Goal: Information Seeking & Learning: Compare options

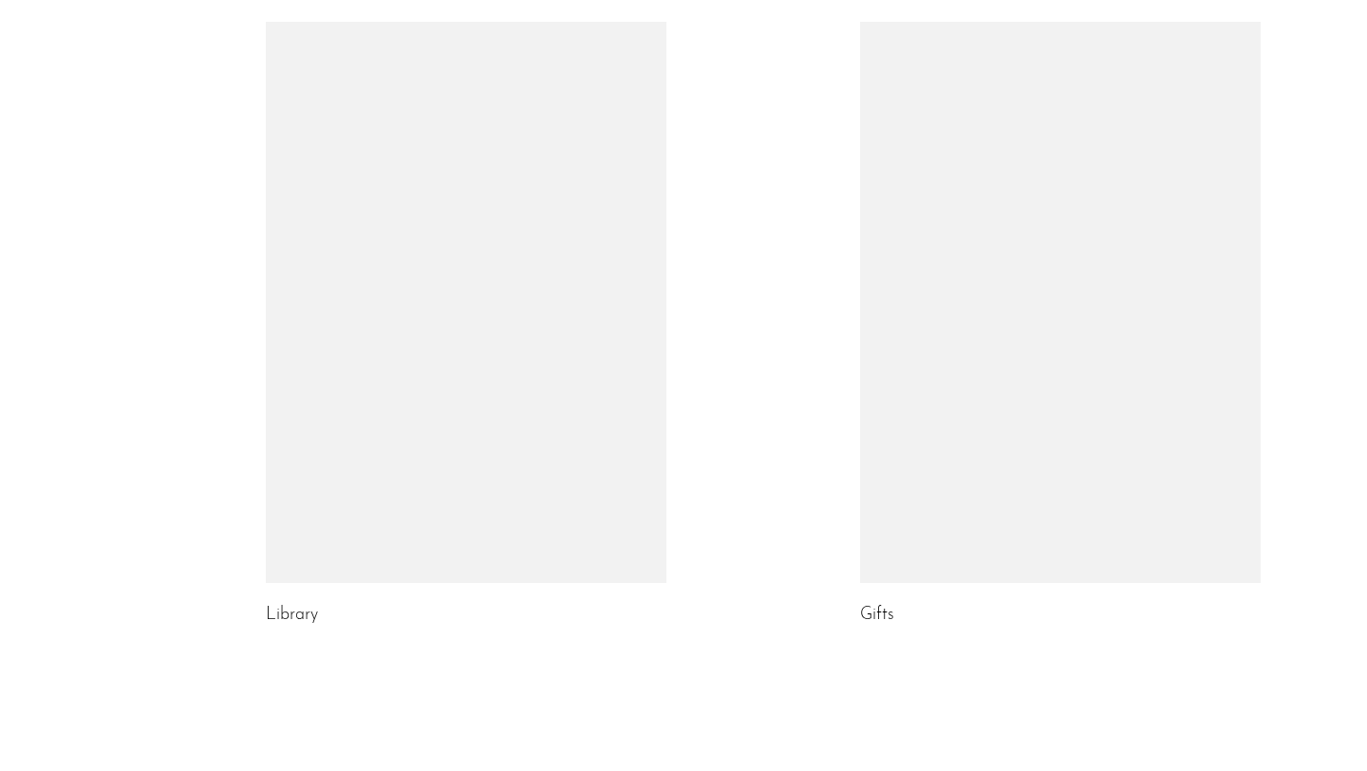
scroll to position [942, 0]
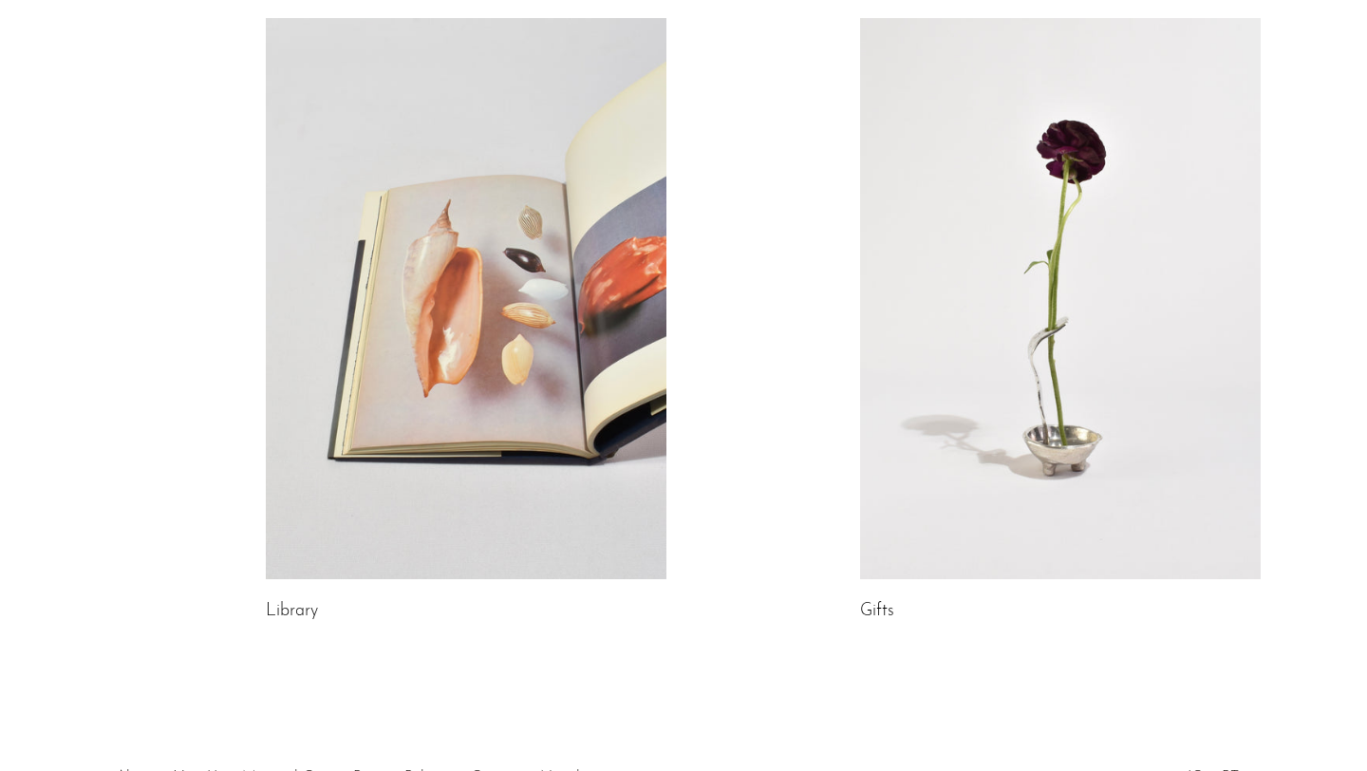
click at [1077, 358] on link at bounding box center [1060, 298] width 401 height 561
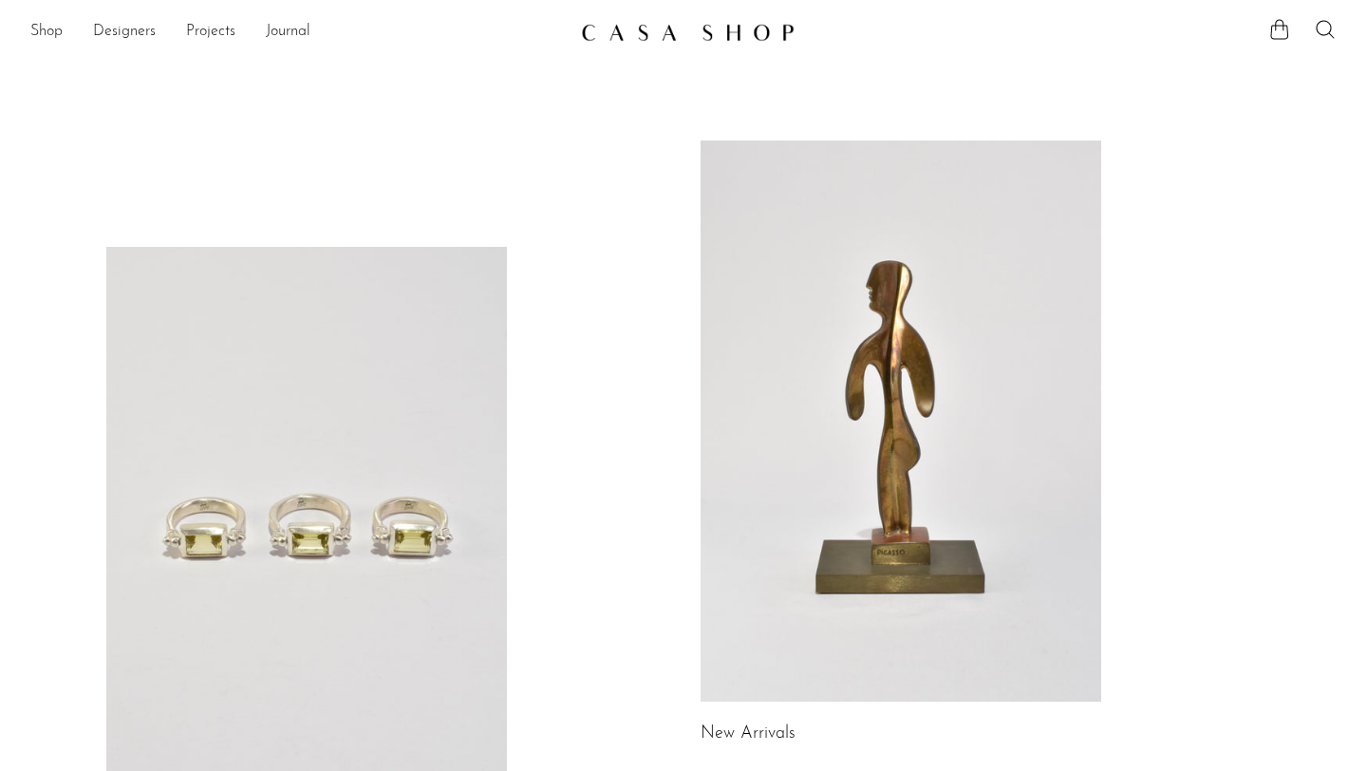
click at [341, 527] on link at bounding box center [306, 527] width 401 height 561
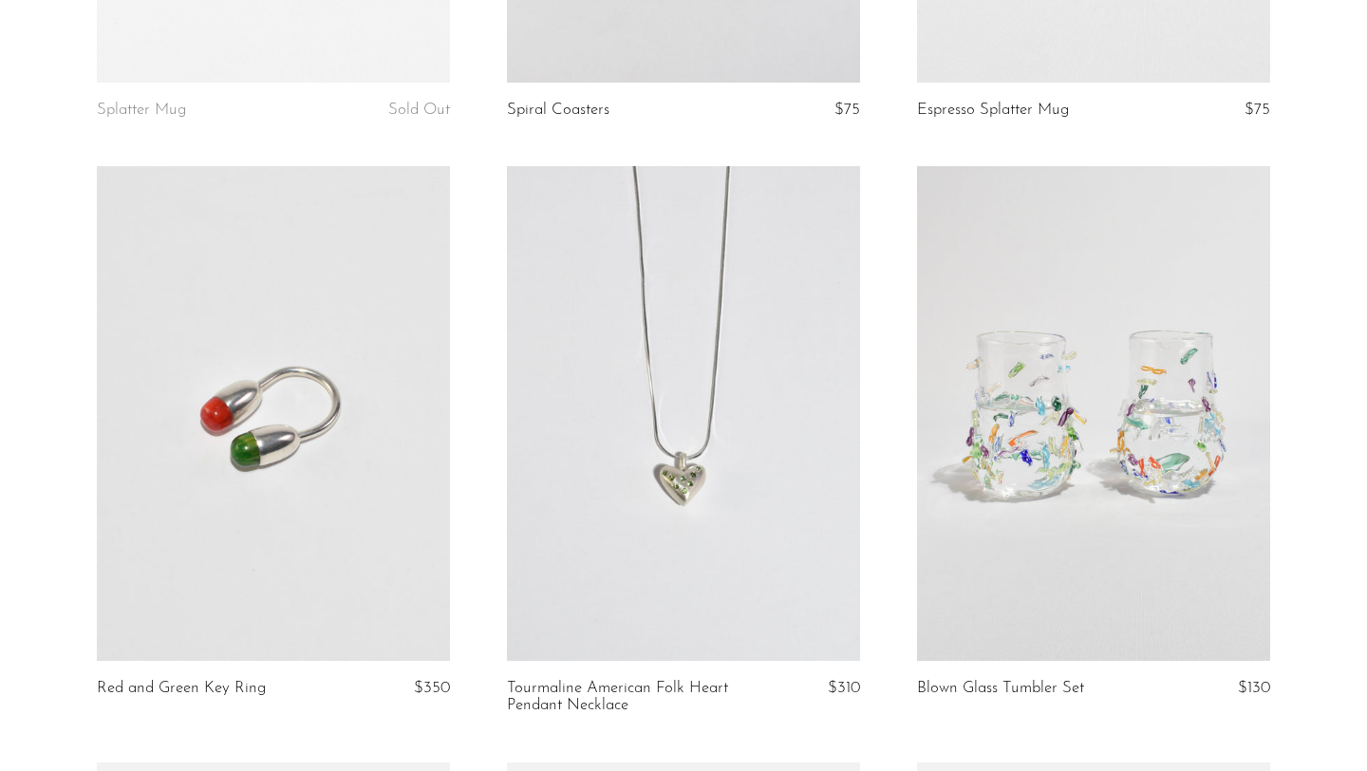
scroll to position [2485, 0]
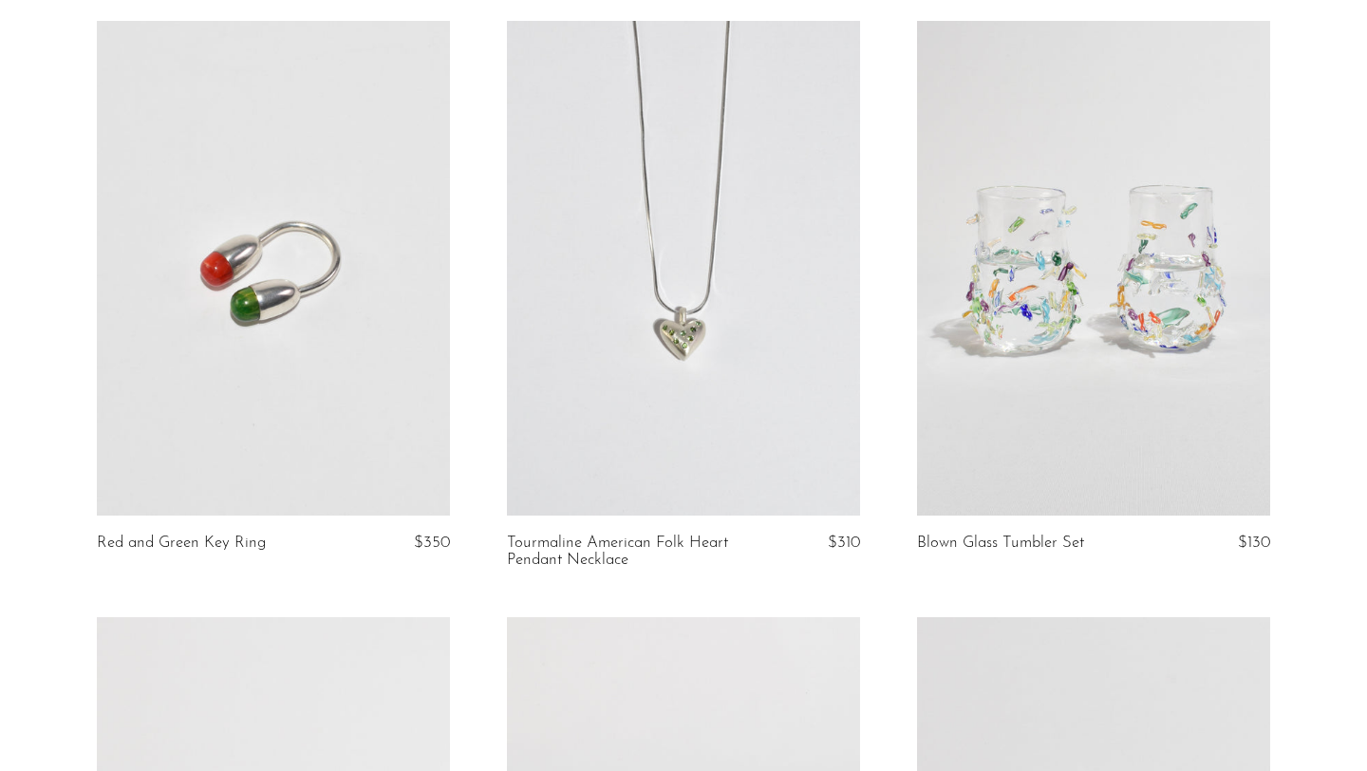
click at [297, 288] on link at bounding box center [273, 268] width 353 height 495
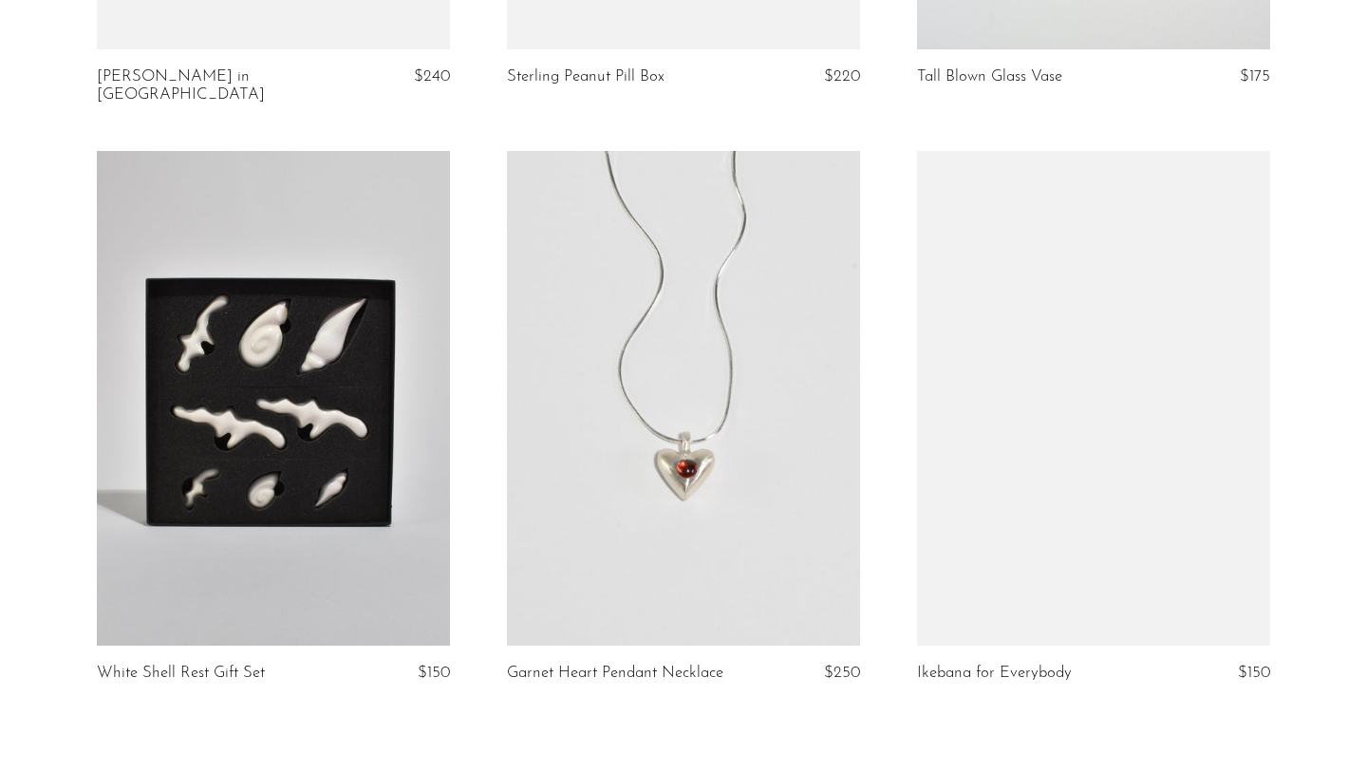
scroll to position [6675, 0]
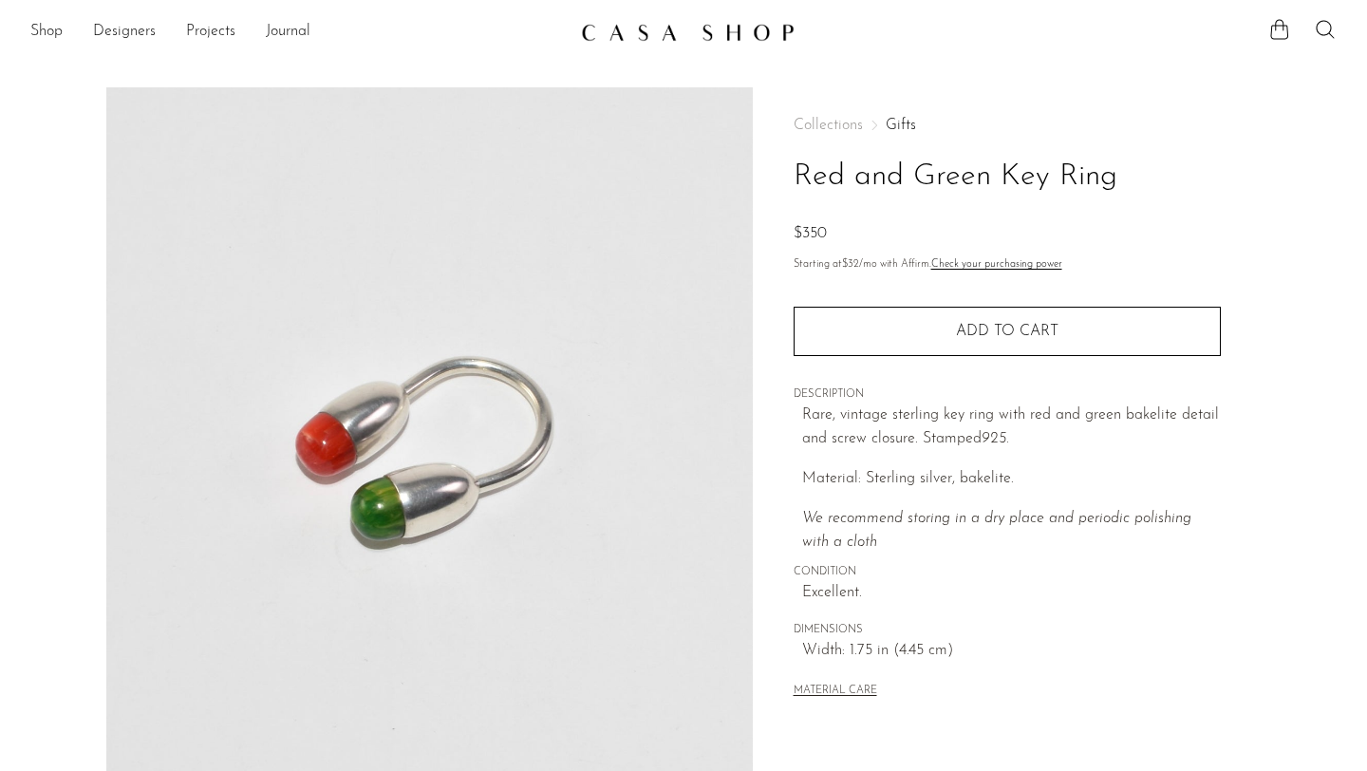
scroll to position [465, 0]
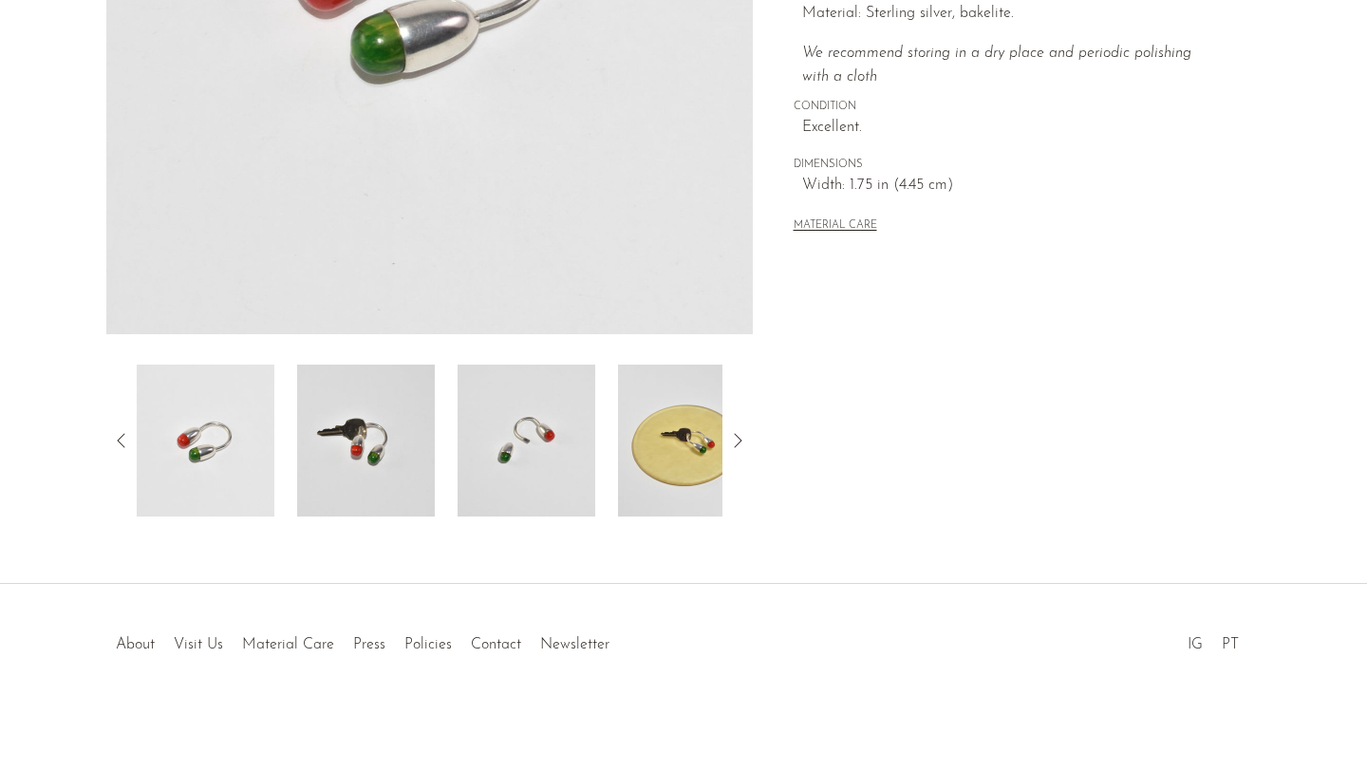
click at [653, 445] on img at bounding box center [687, 441] width 138 height 152
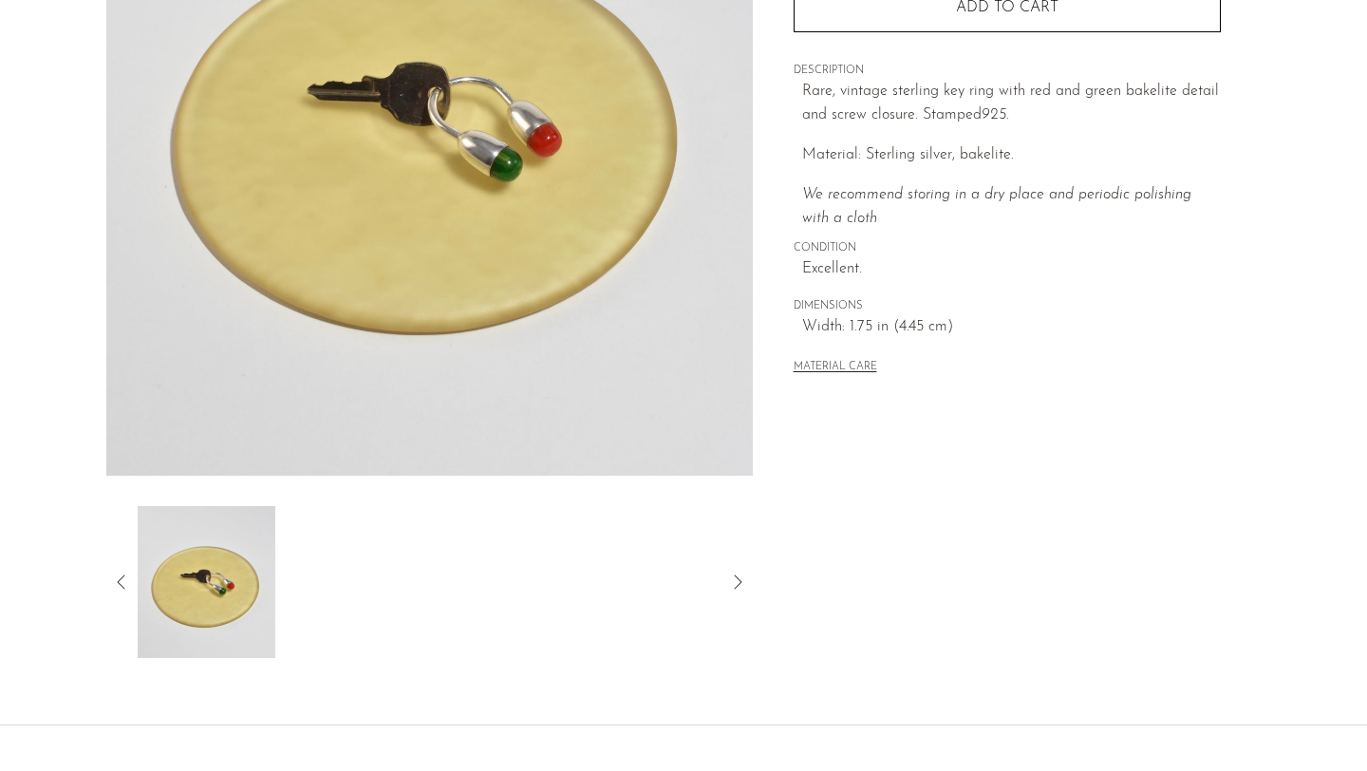
scroll to position [0, 0]
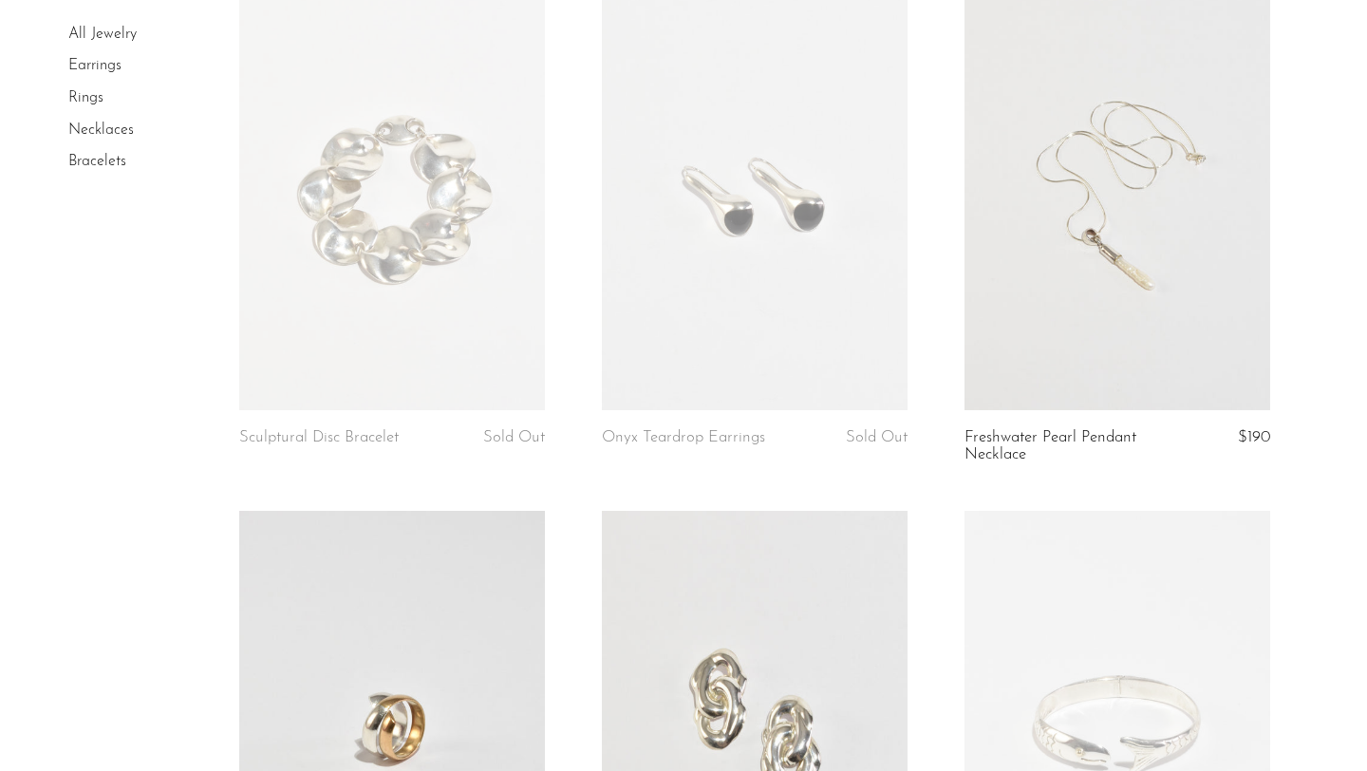
scroll to position [204, 0]
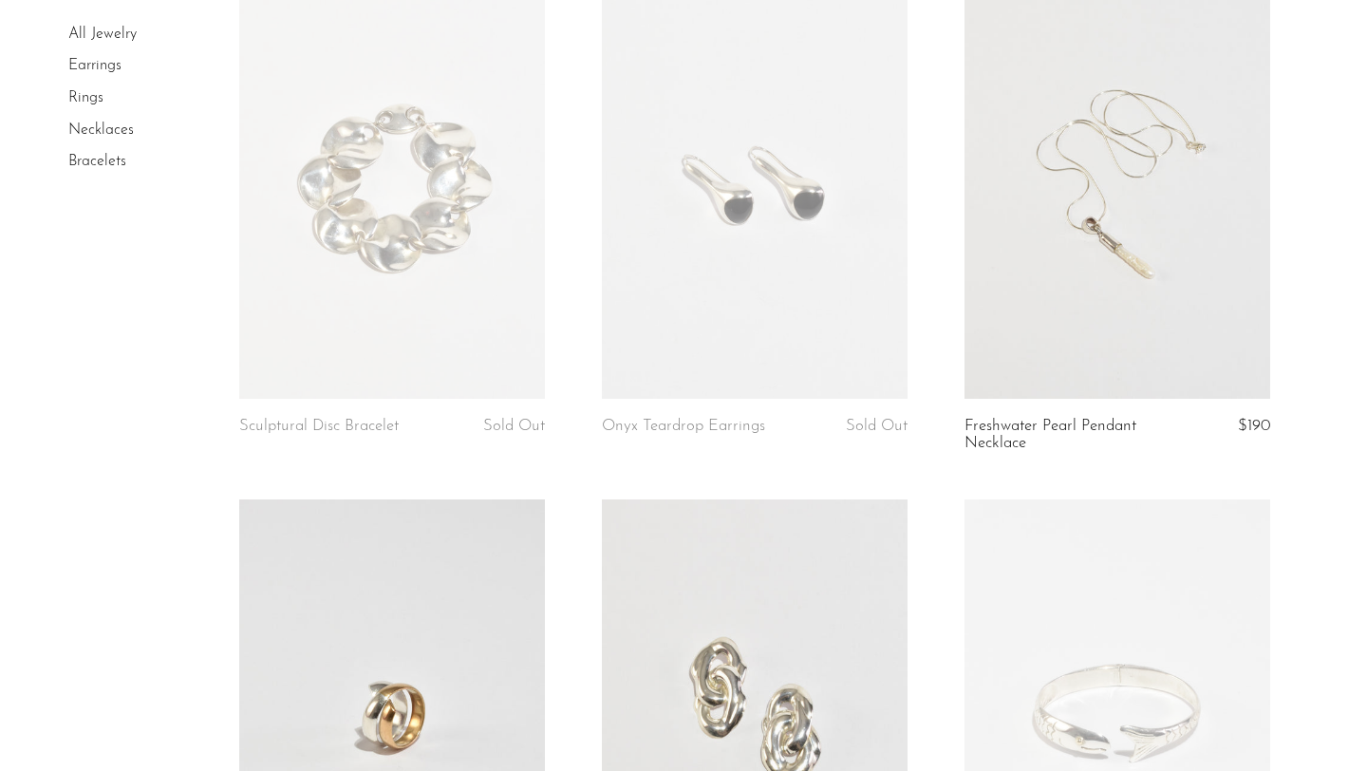
click at [760, 272] on link at bounding box center [755, 185] width 306 height 428
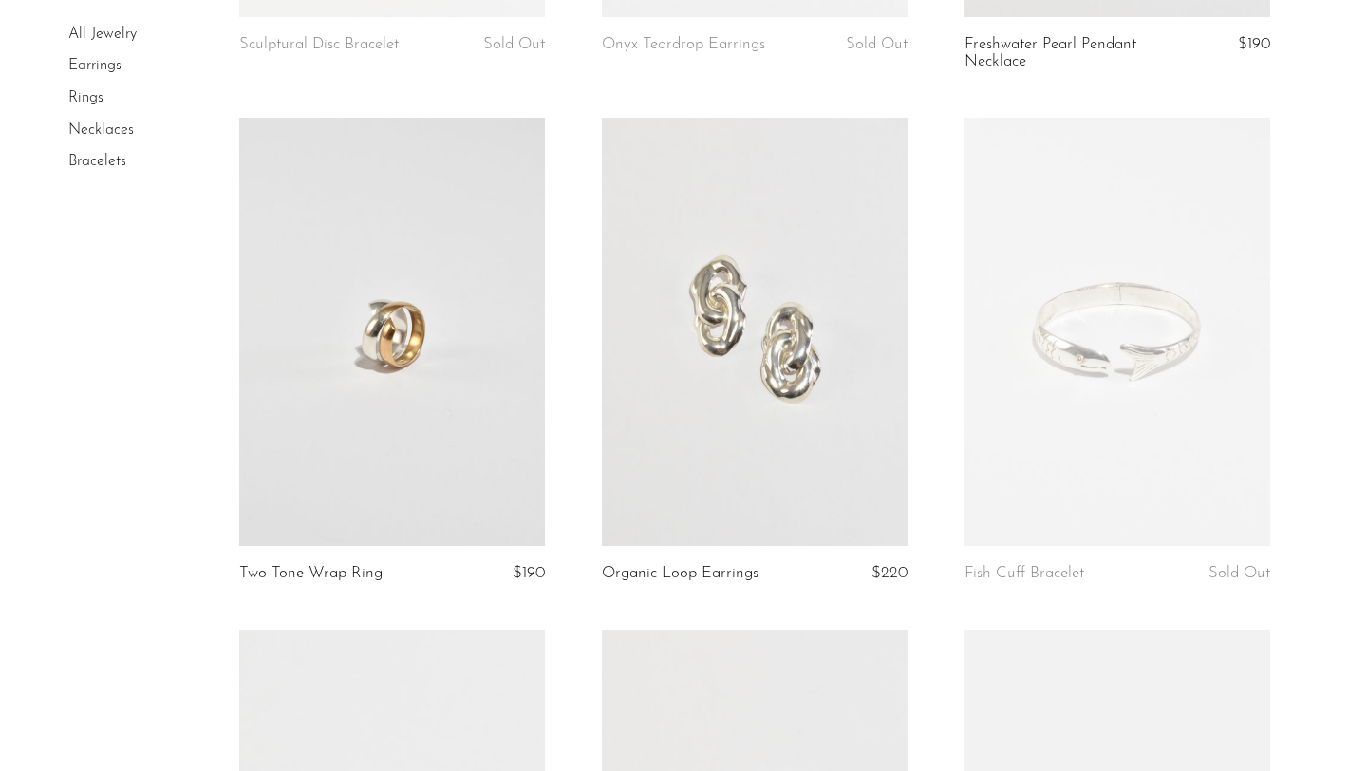
scroll to position [624, 0]
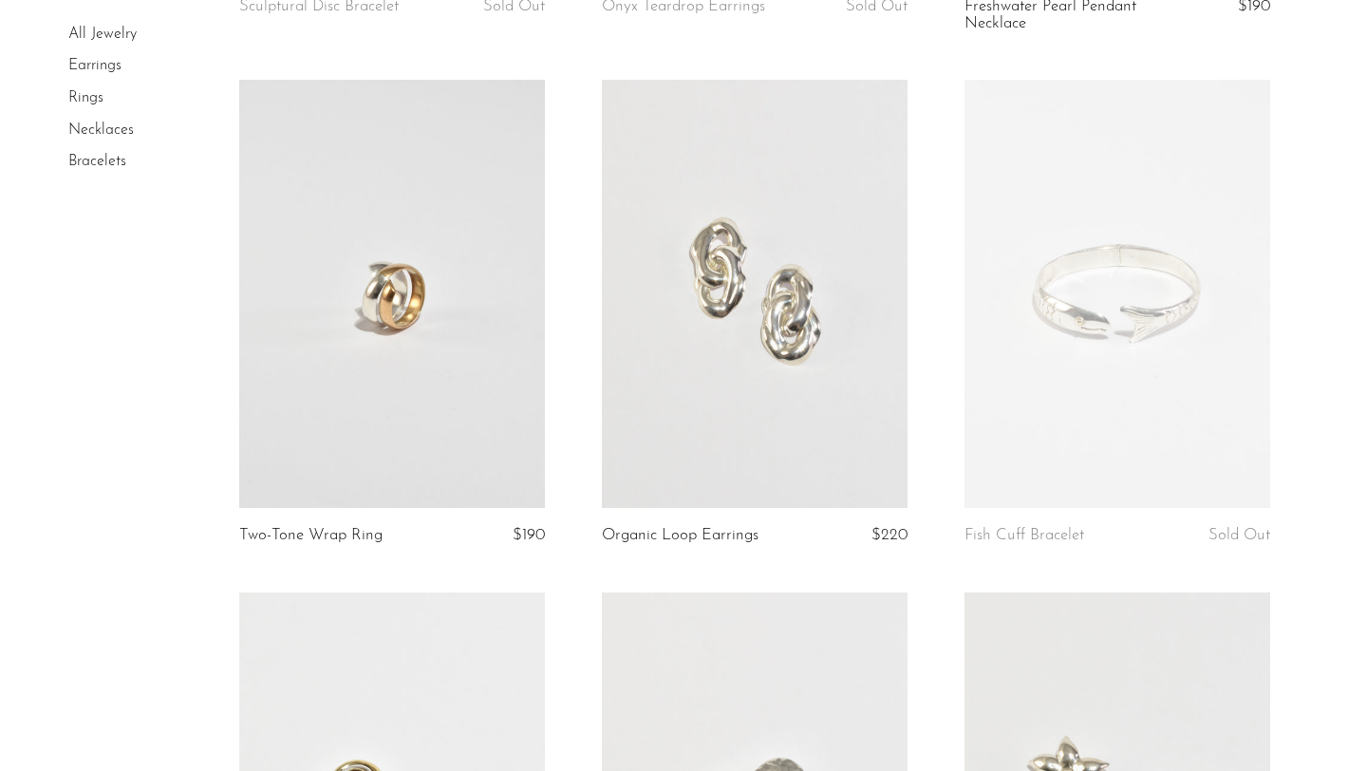
click at [1161, 303] on link at bounding box center [1118, 294] width 306 height 428
click at [436, 344] on link at bounding box center [392, 294] width 306 height 428
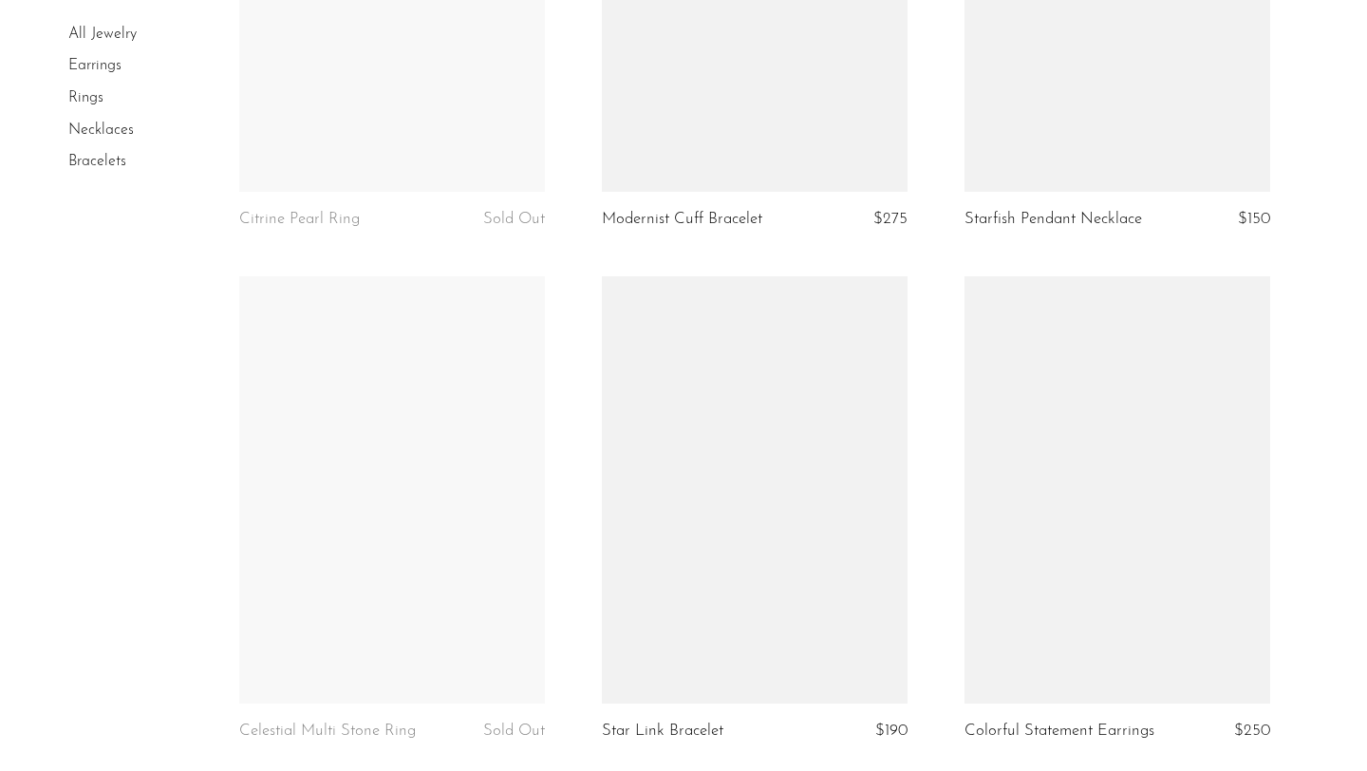
scroll to position [3577, 0]
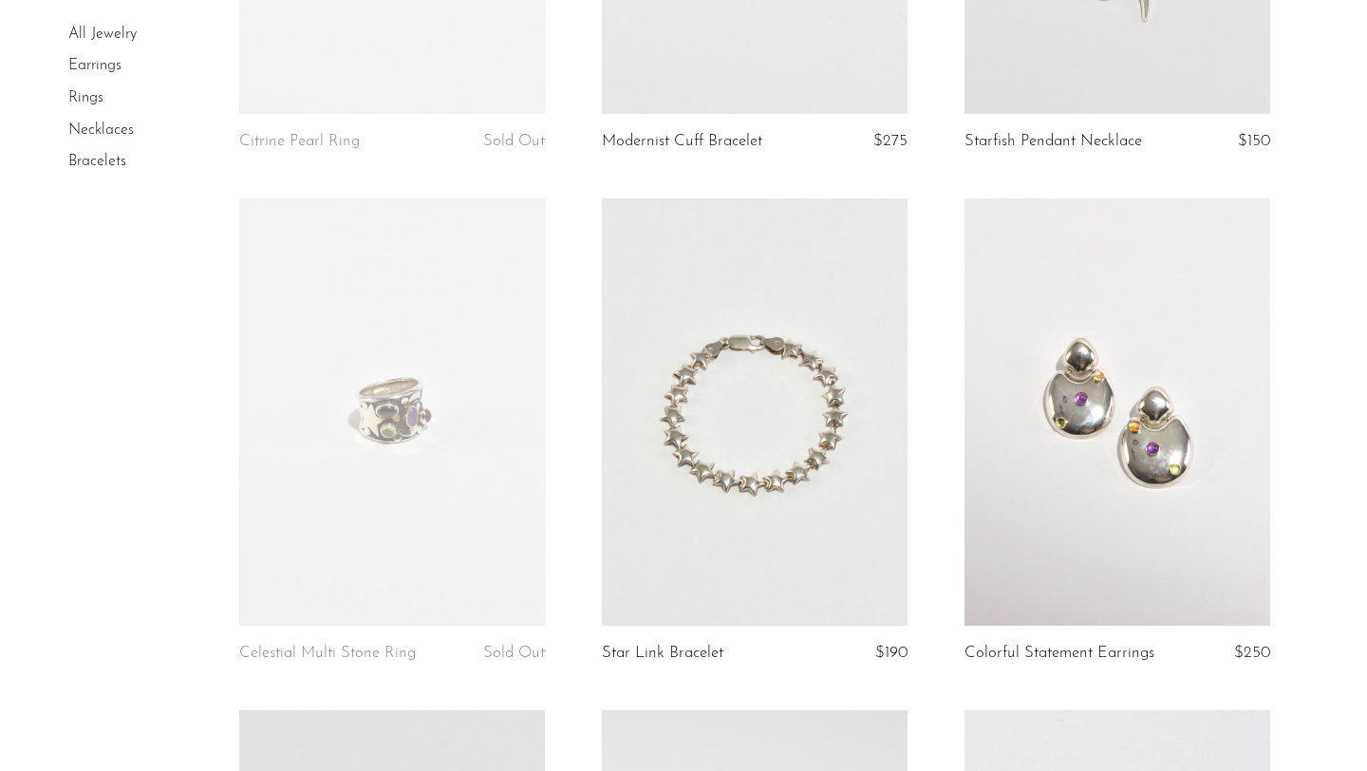
click at [426, 432] on link at bounding box center [392, 412] width 306 height 428
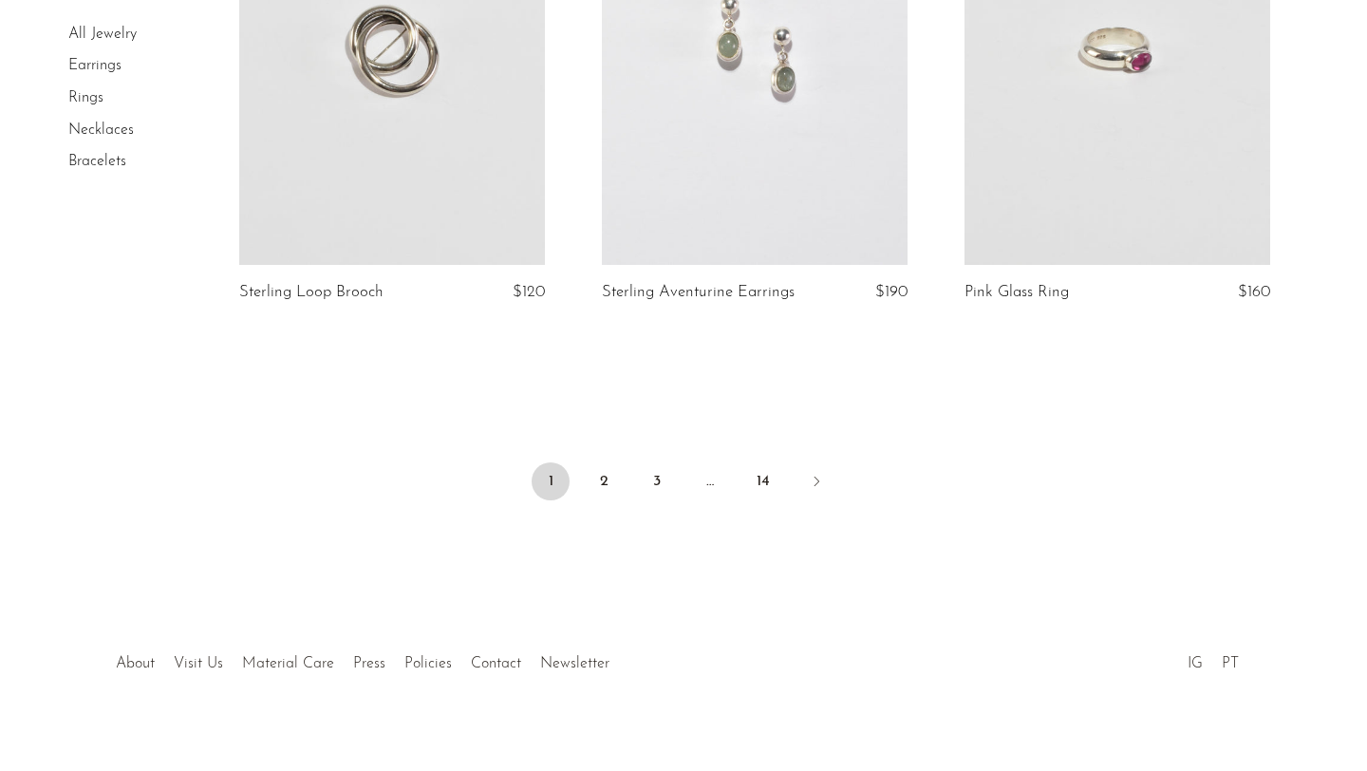
scroll to position [6006, 0]
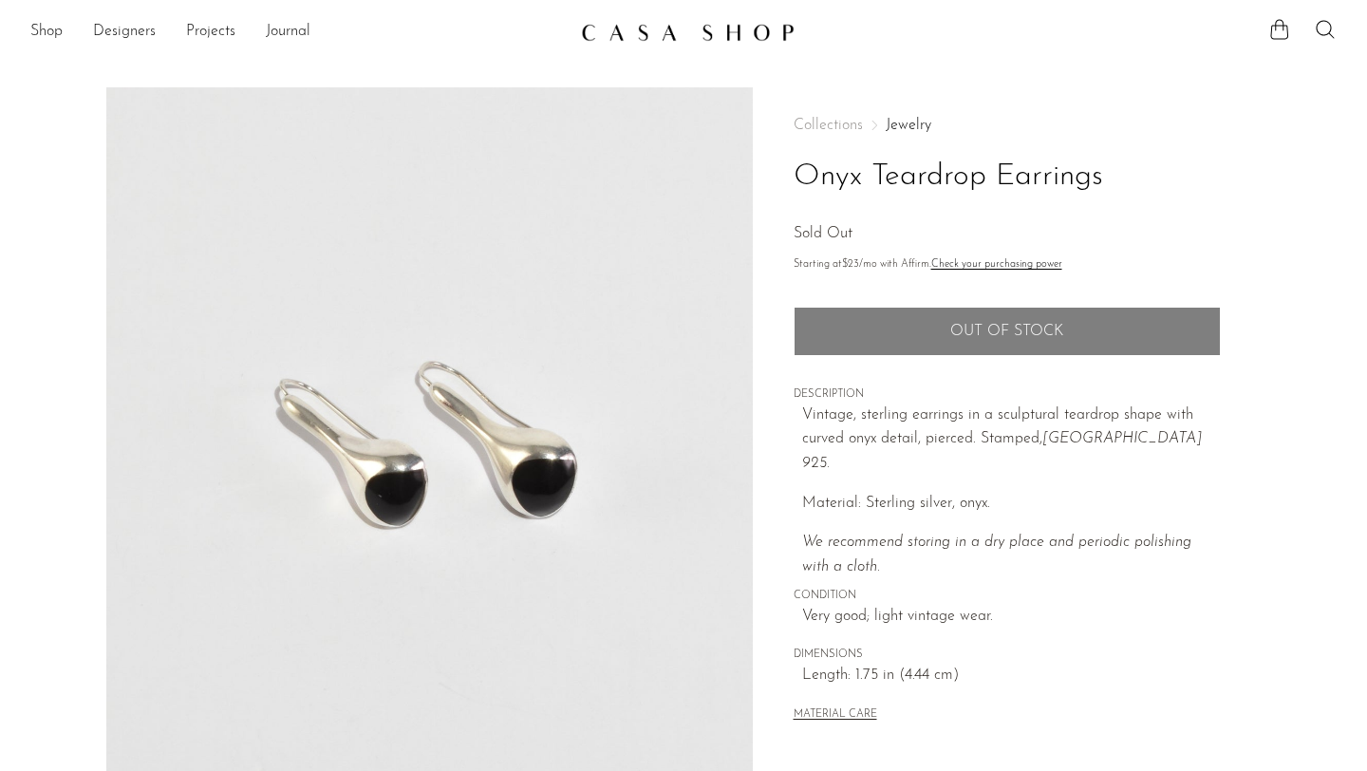
scroll to position [465, 0]
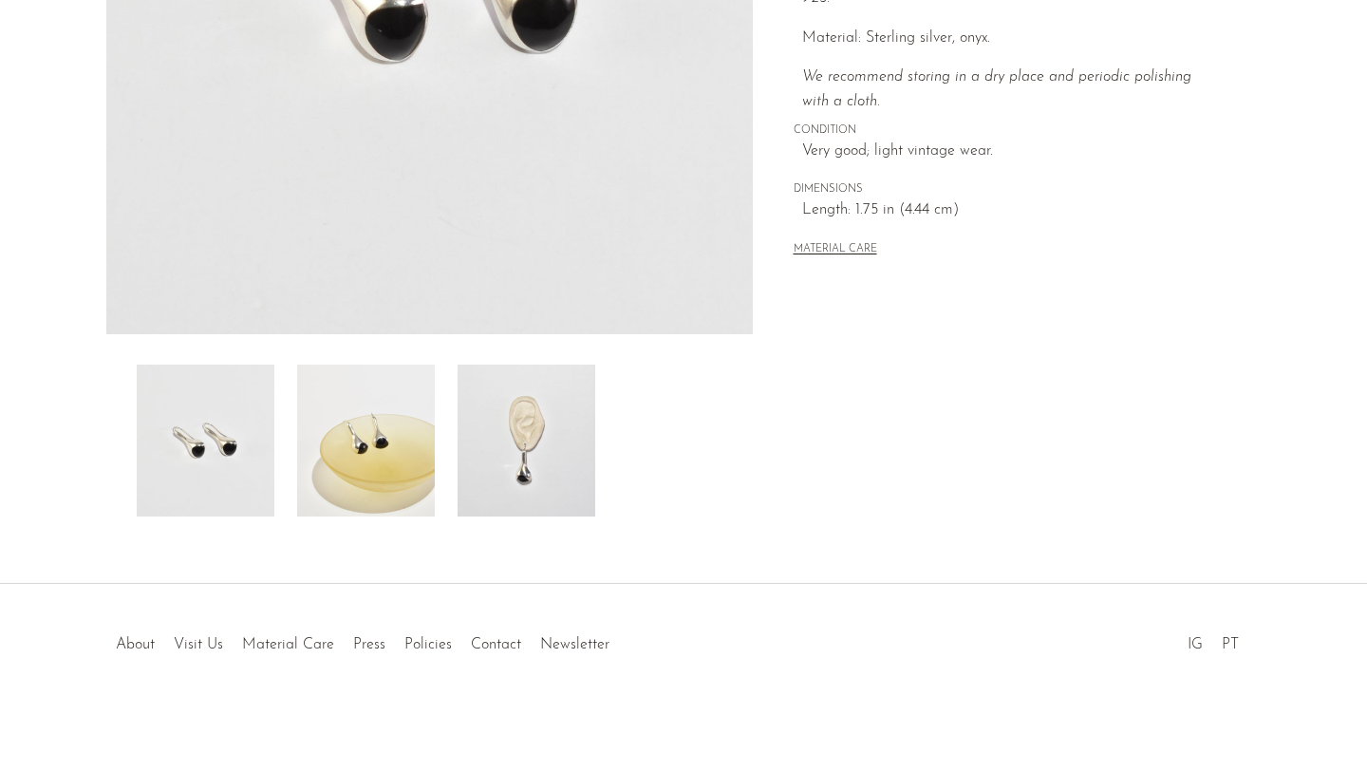
click at [540, 433] on img at bounding box center [527, 441] width 138 height 152
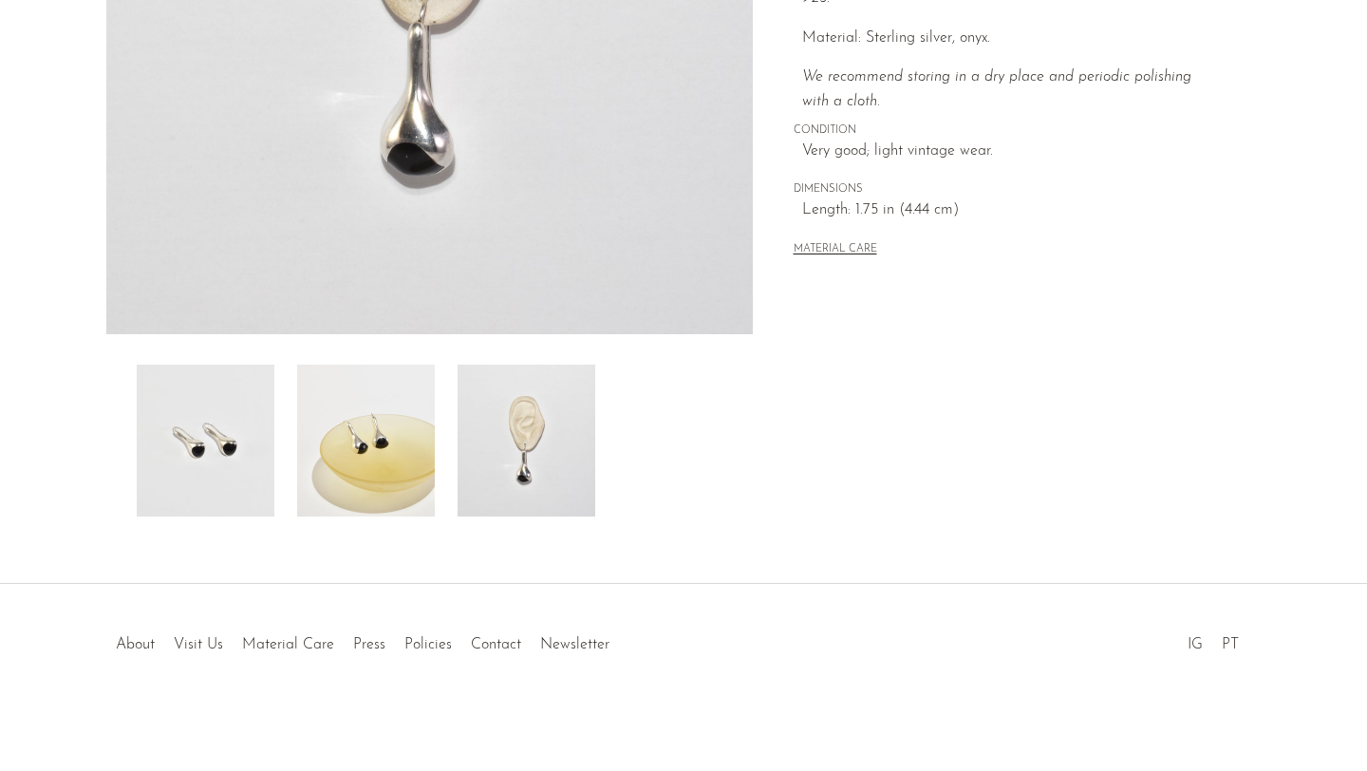
scroll to position [144, 0]
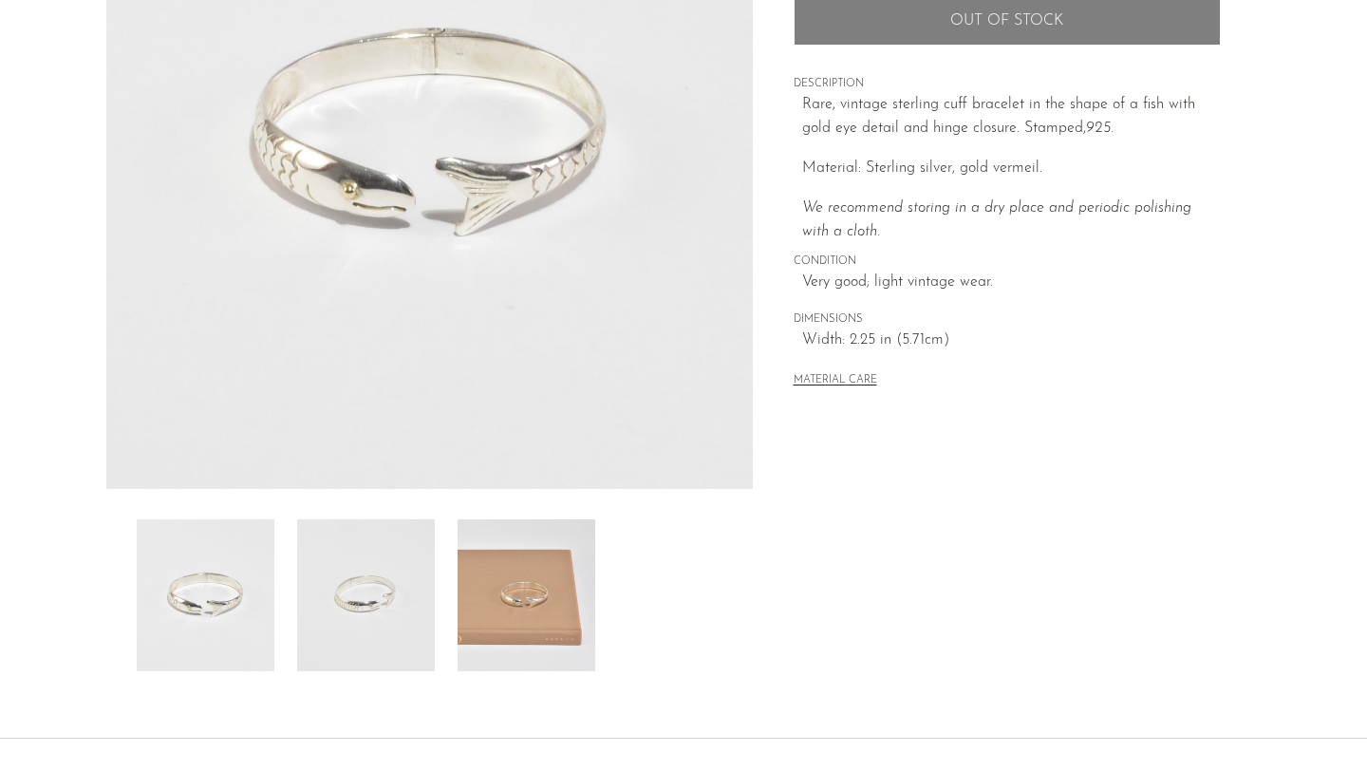
scroll to position [320, 0]
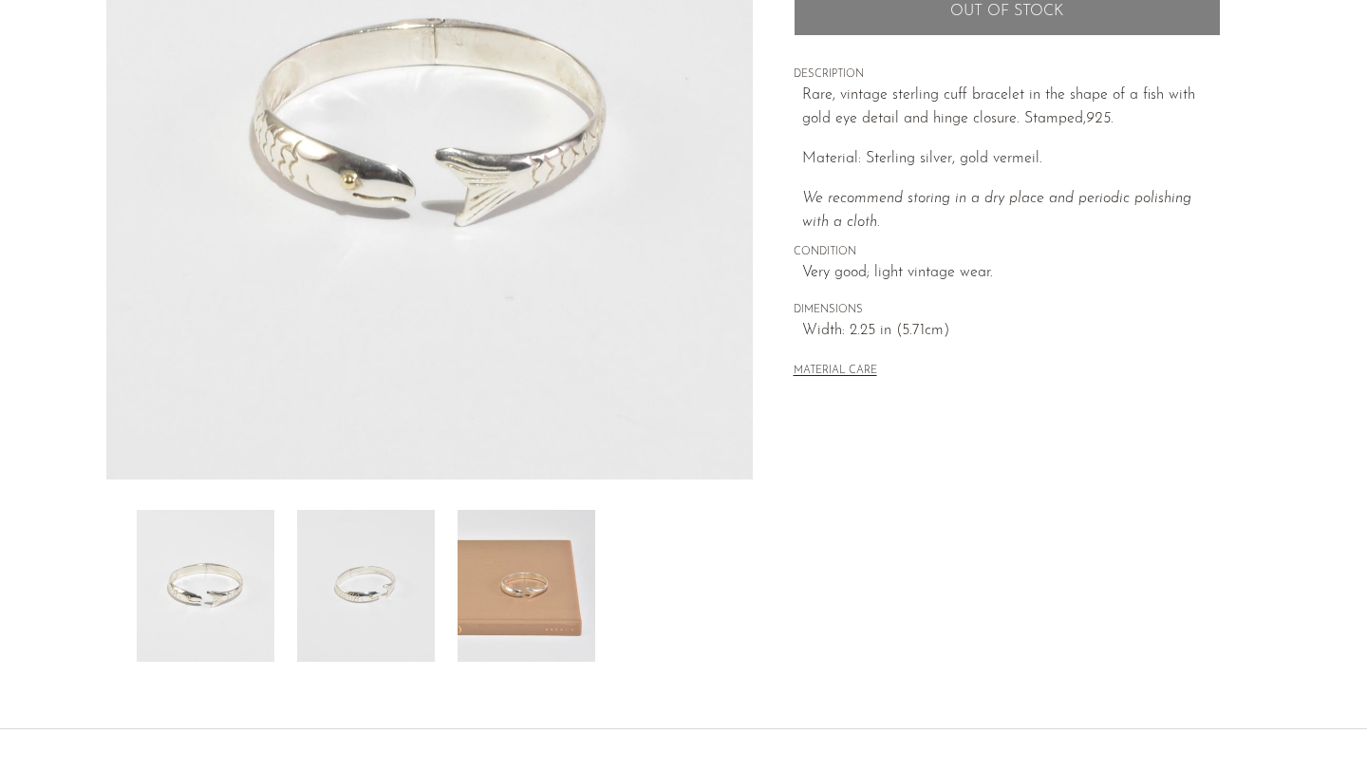
click at [497, 622] on img at bounding box center [527, 586] width 138 height 152
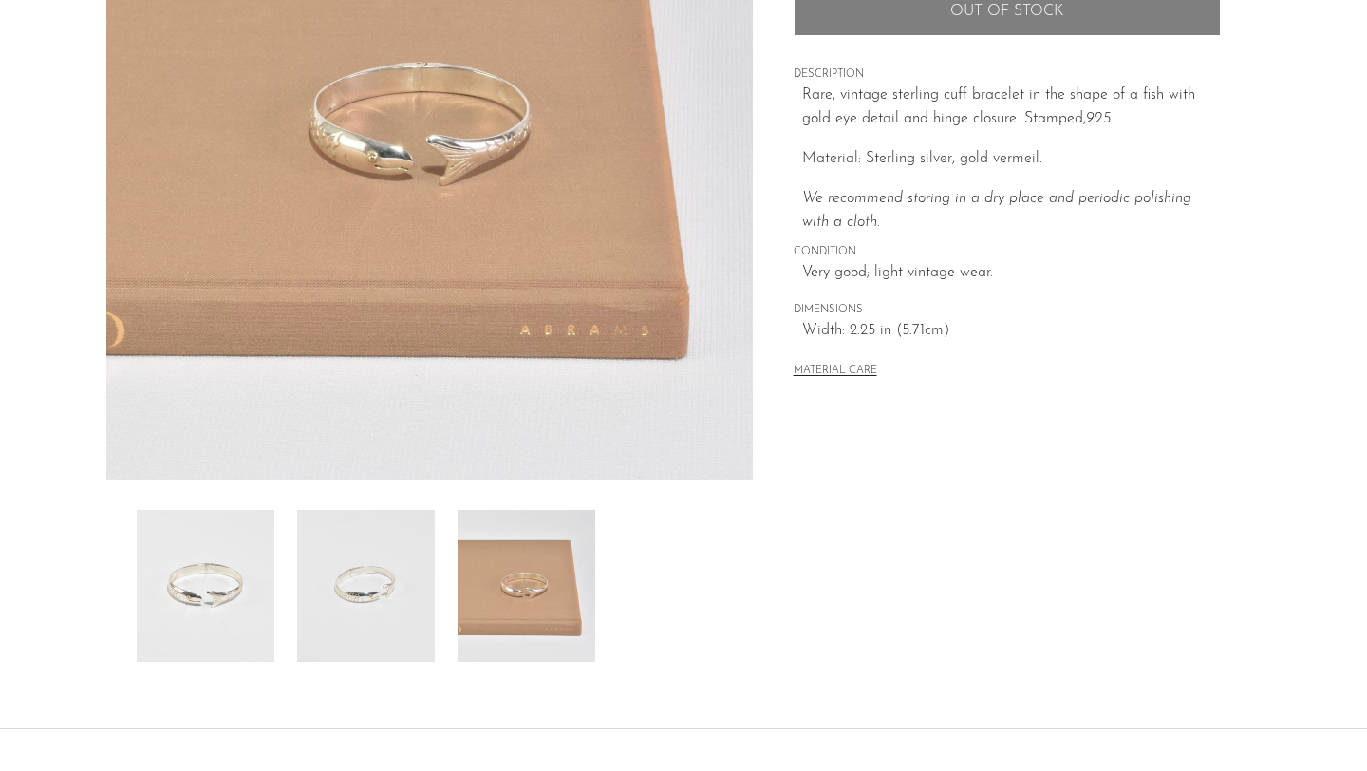
click at [422, 595] on img at bounding box center [366, 586] width 138 height 152
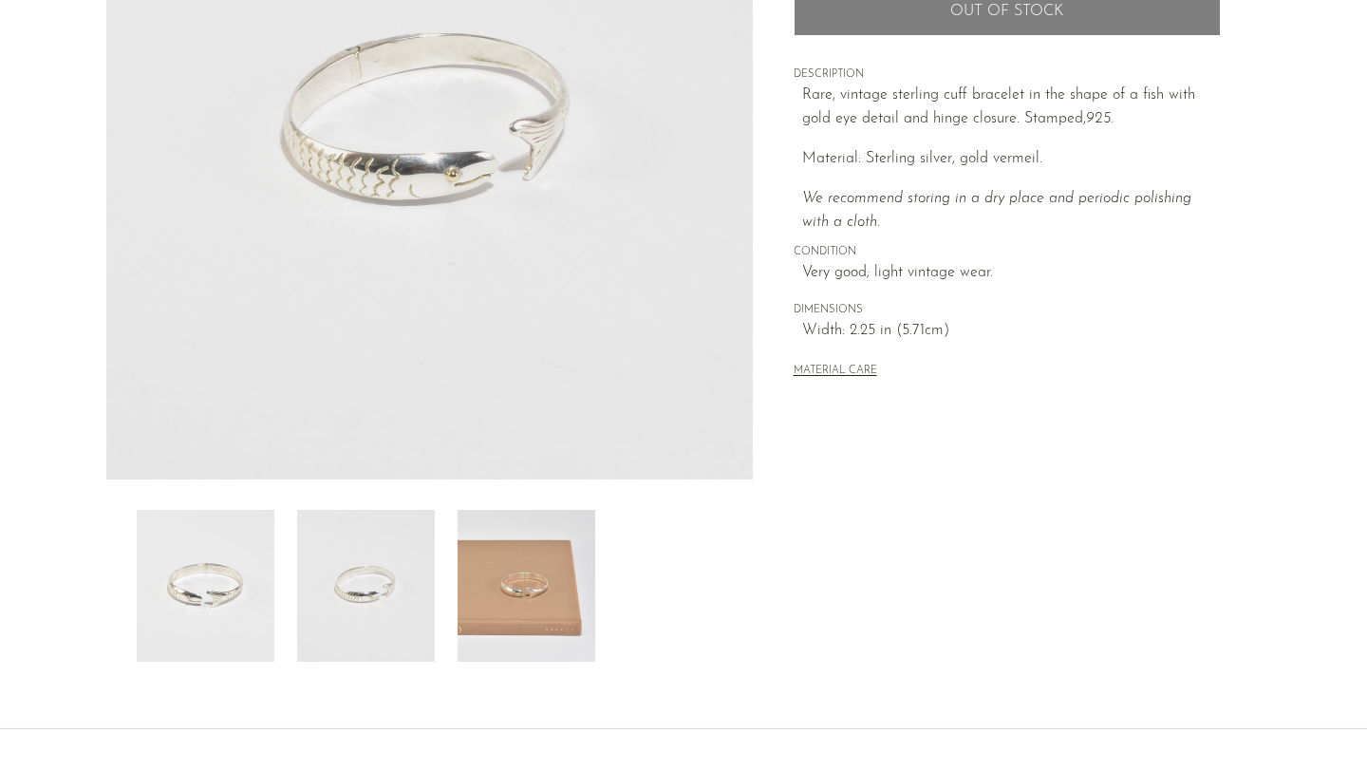
click at [265, 577] on img at bounding box center [206, 586] width 138 height 152
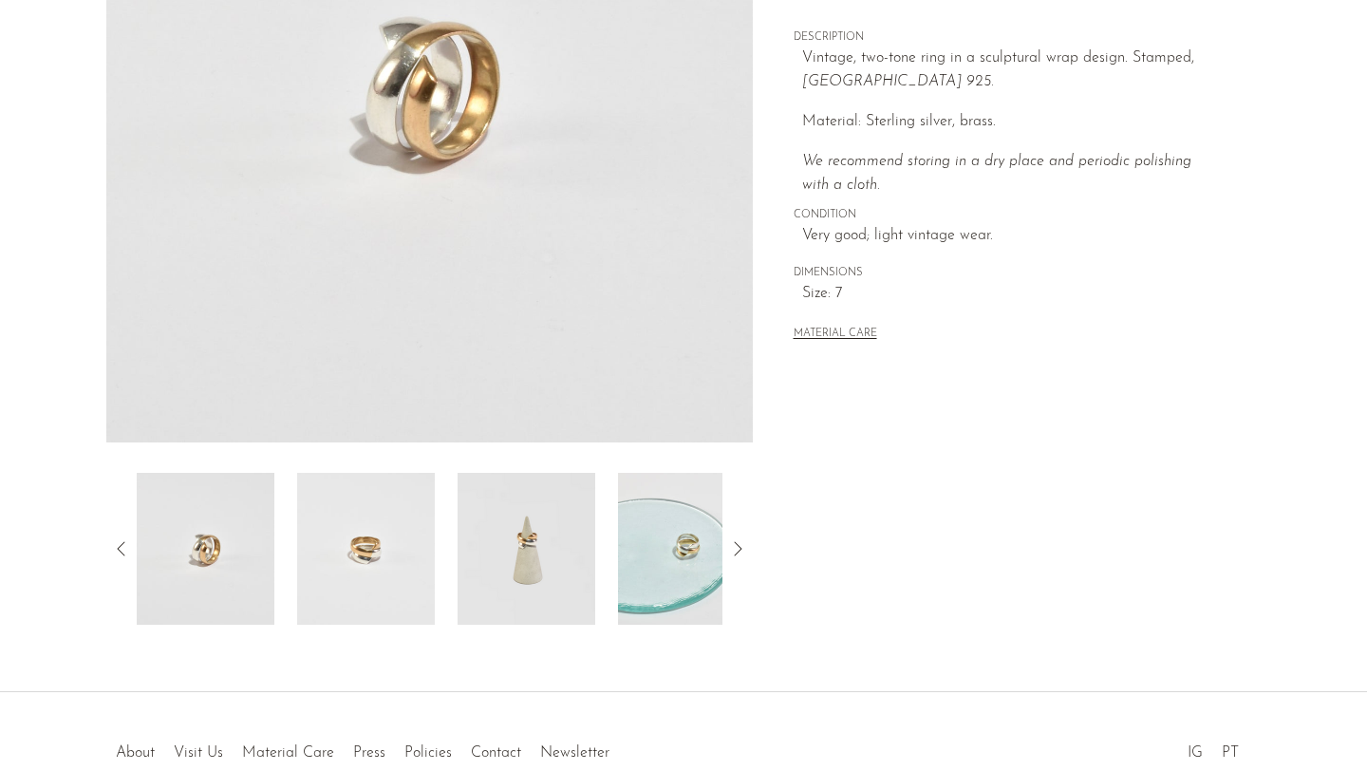
scroll to position [465, 0]
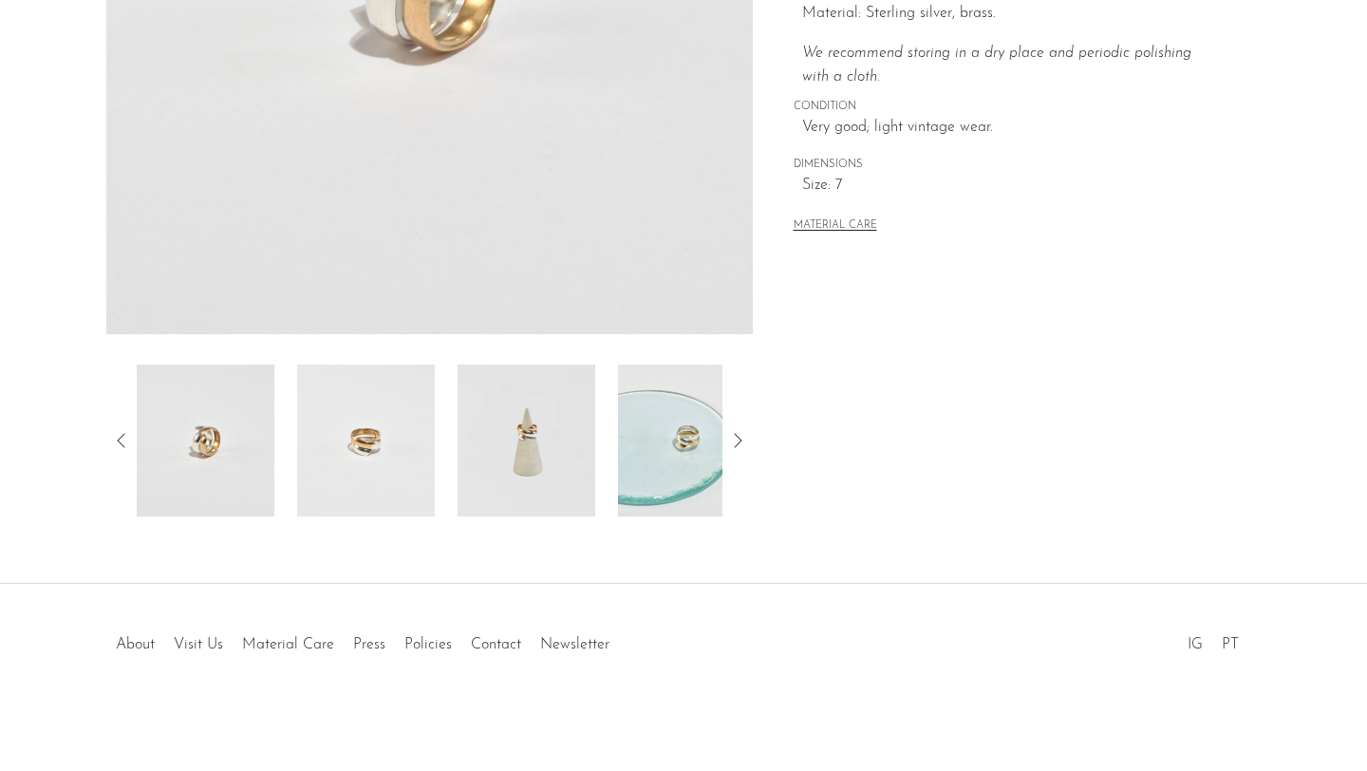
click at [540, 408] on img at bounding box center [527, 441] width 138 height 152
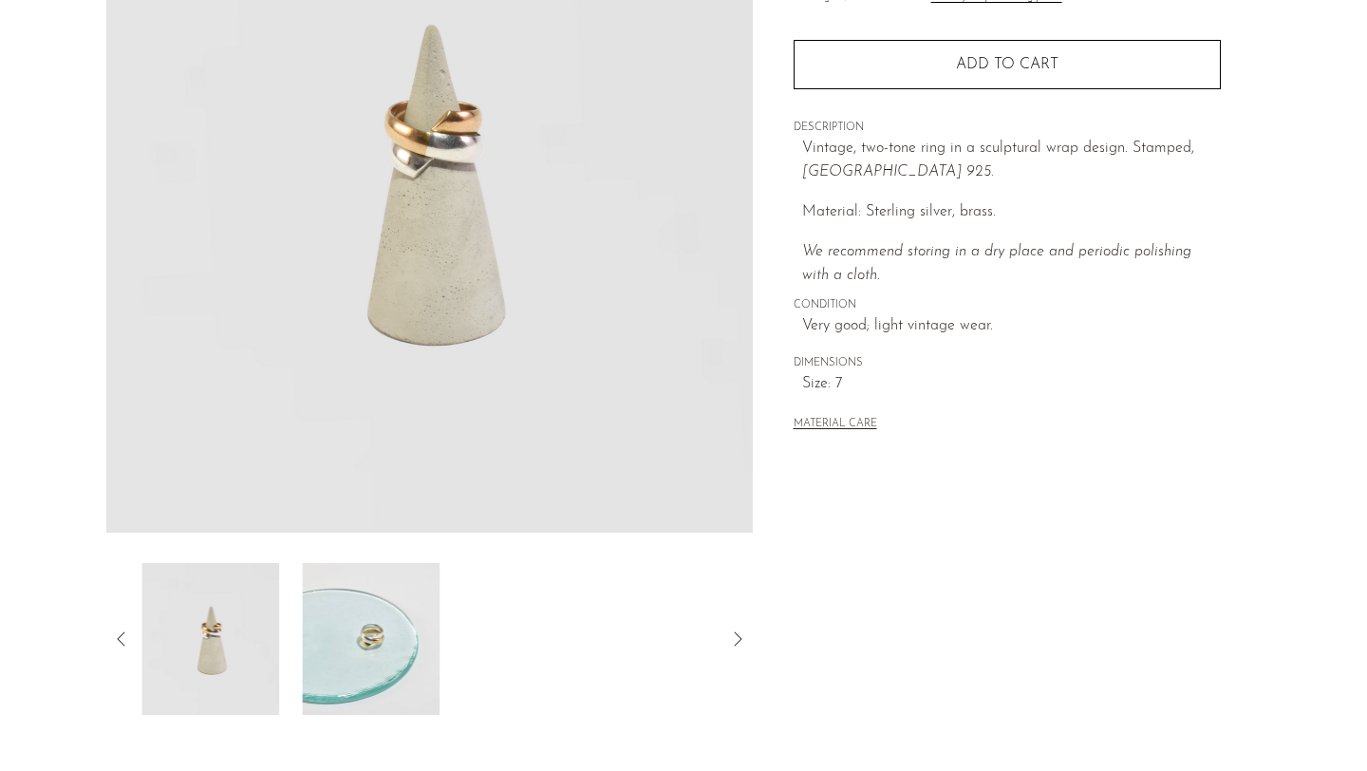
scroll to position [0, 0]
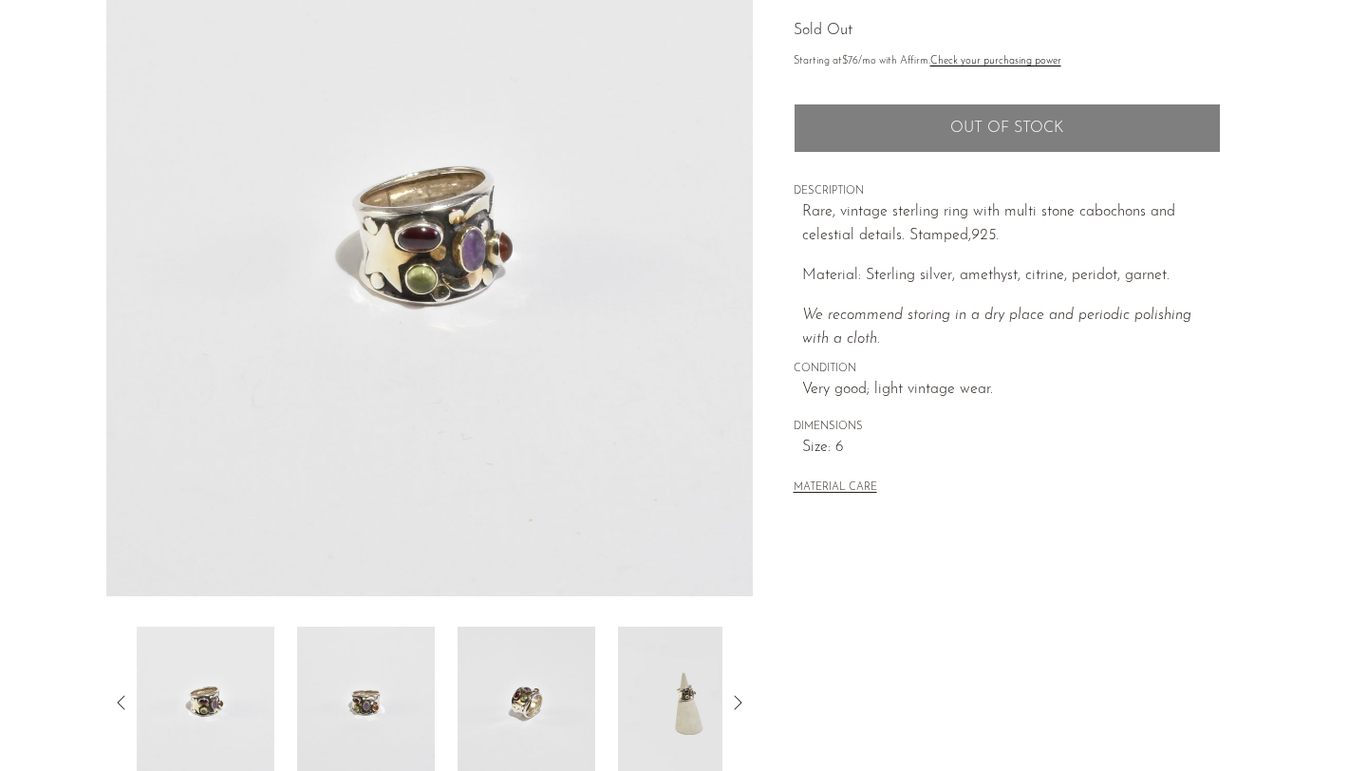
scroll to position [465, 0]
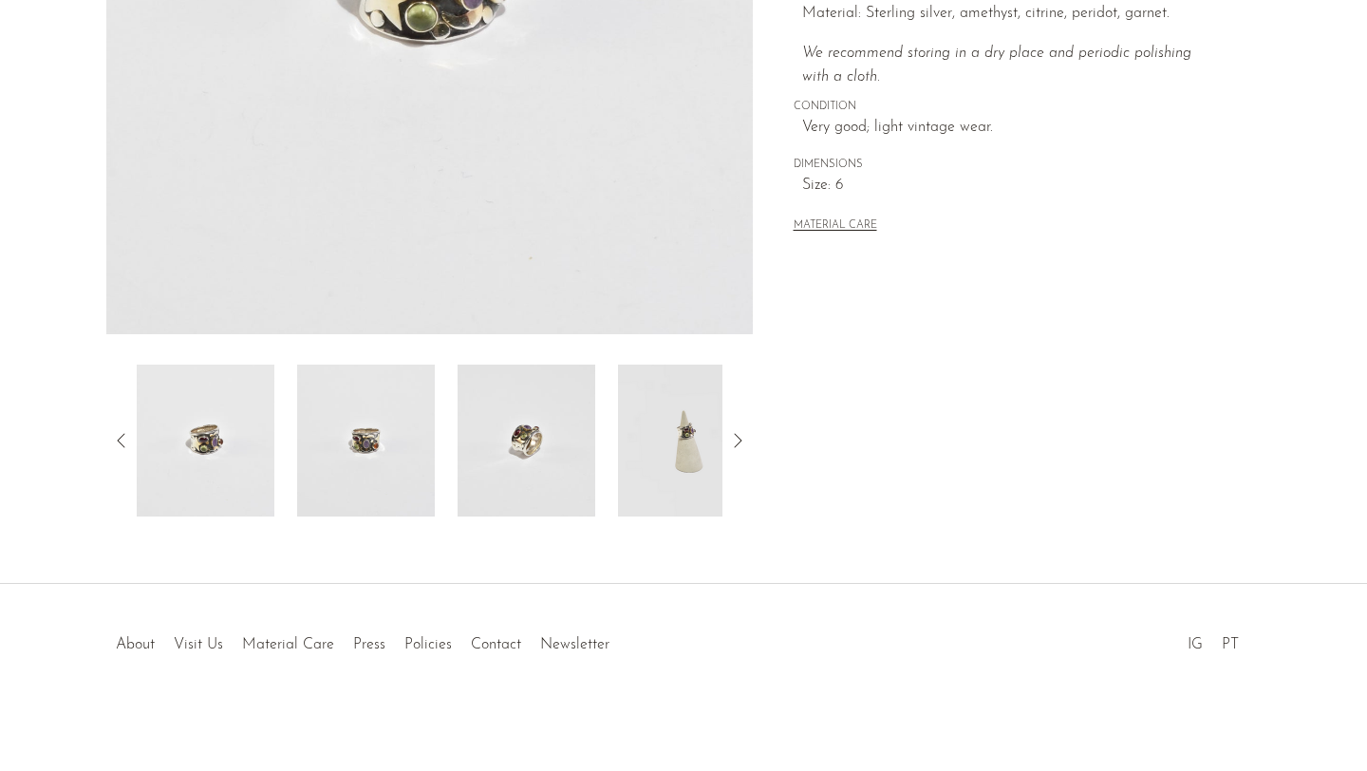
click at [349, 416] on img at bounding box center [366, 441] width 138 height 152
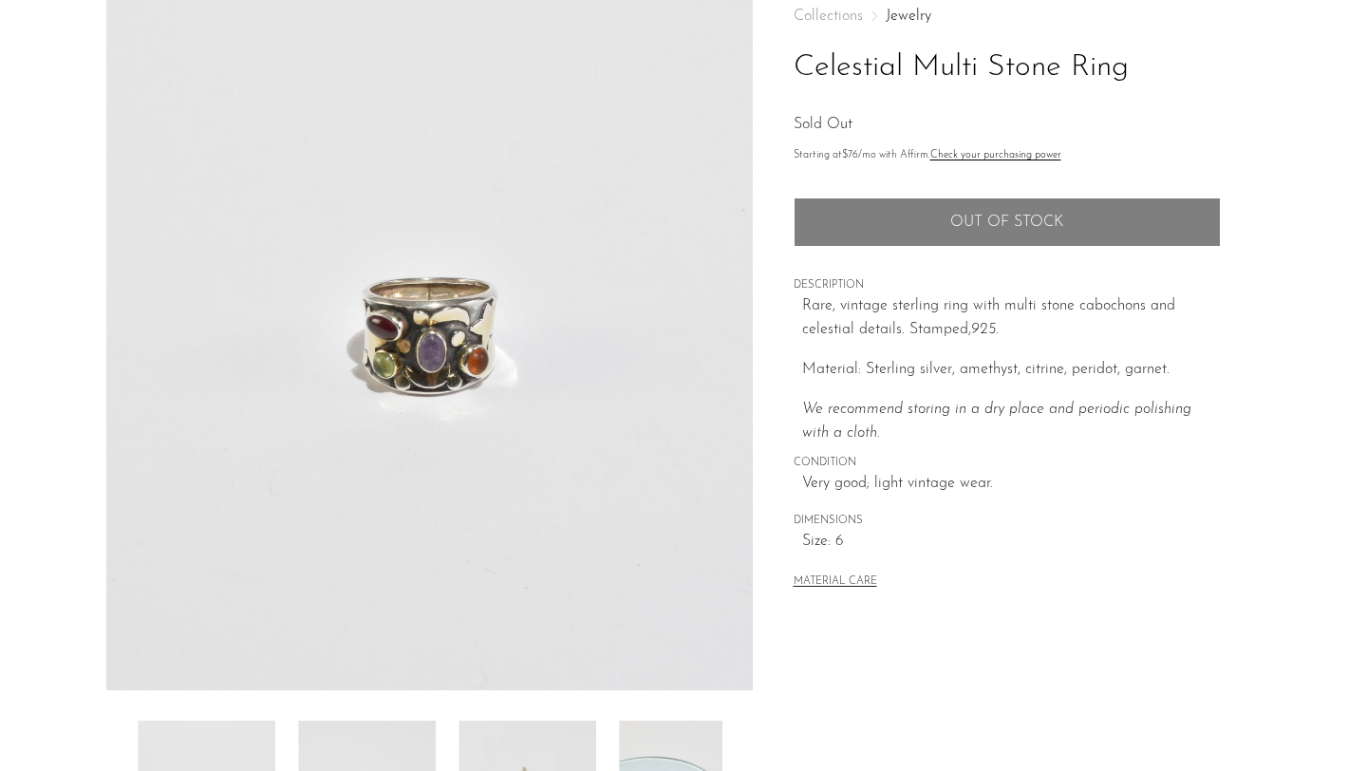
scroll to position [12, 0]
